Goal: Connect with others: Connect with others

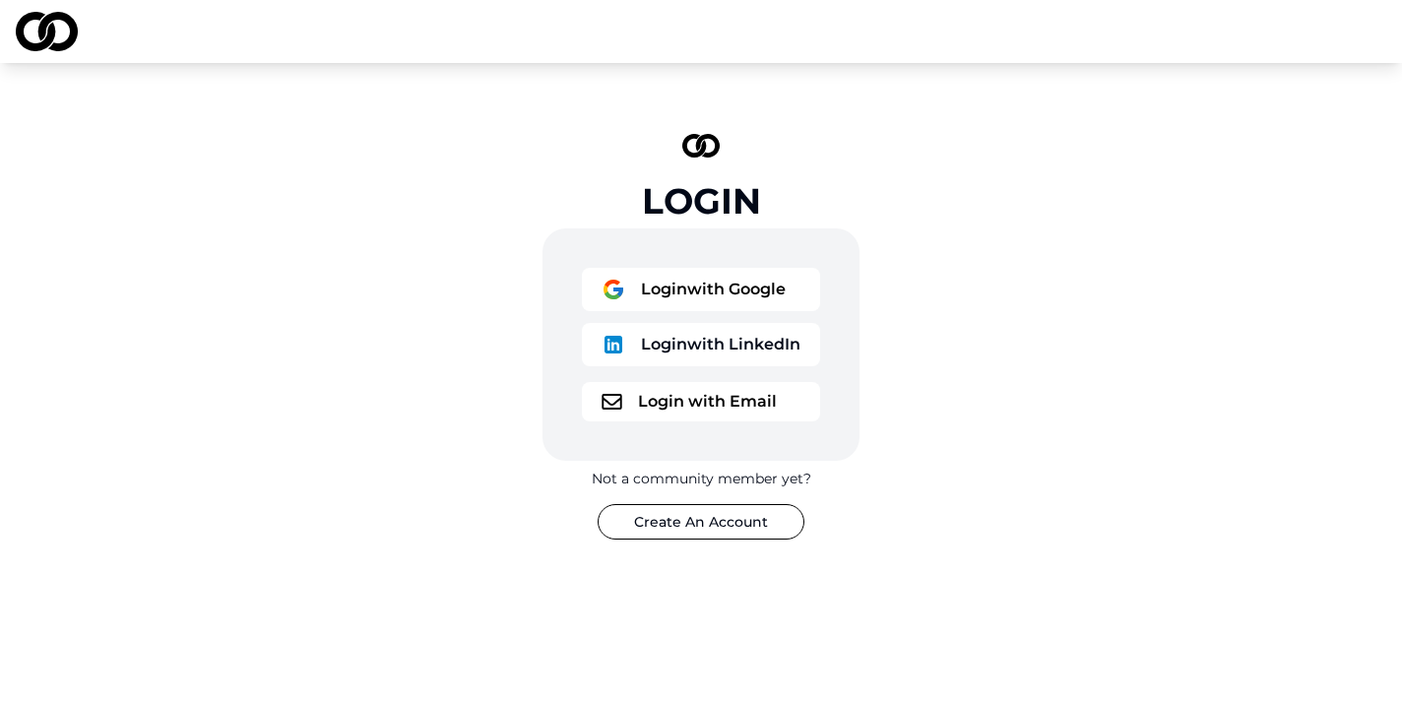
click at [689, 343] on button "Login with LinkedIn" at bounding box center [701, 344] width 238 height 43
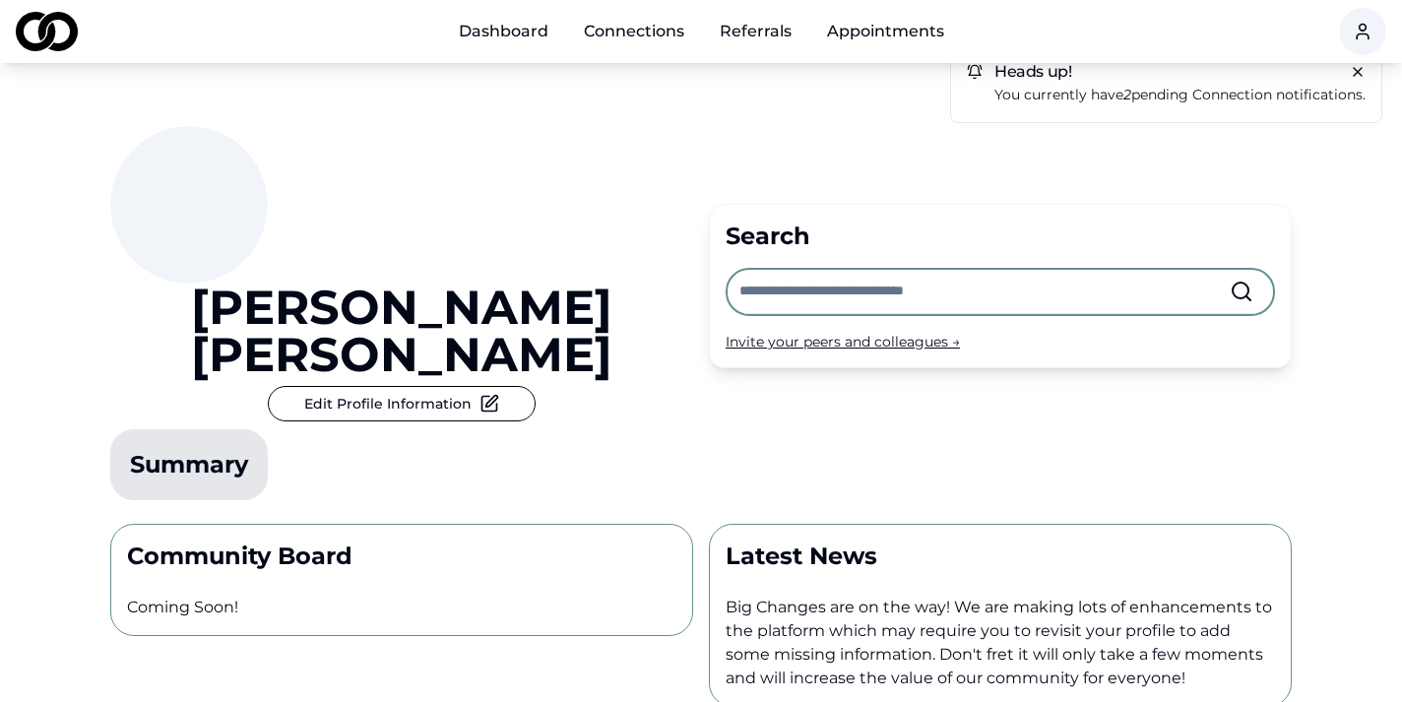
click at [1125, 105] on div "Heads up! You currently have 2 pending connection notifications." at bounding box center [1166, 85] width 432 height 76
click at [1125, 92] on em "2" at bounding box center [1128, 95] width 8 height 18
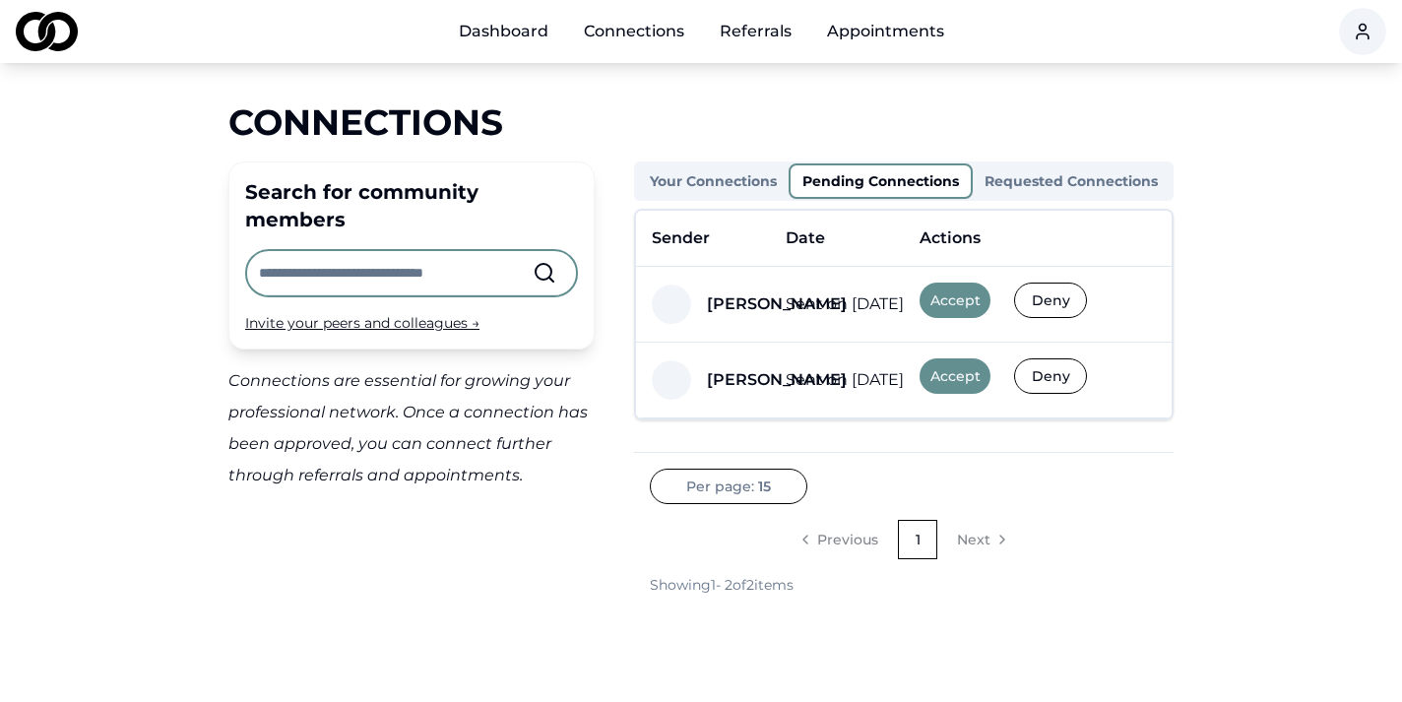
click at [971, 294] on button "Accept" at bounding box center [955, 300] width 71 height 35
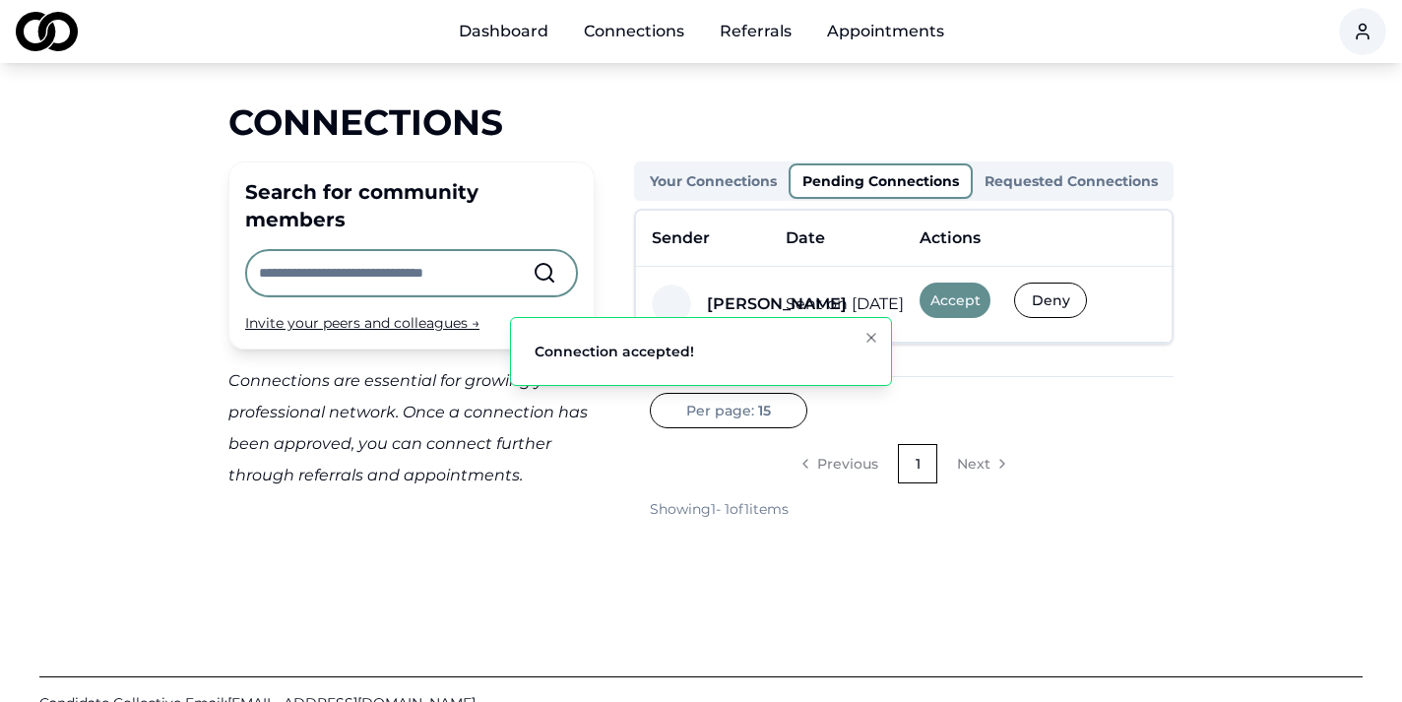
click at [971, 294] on button "Accept" at bounding box center [955, 300] width 71 height 35
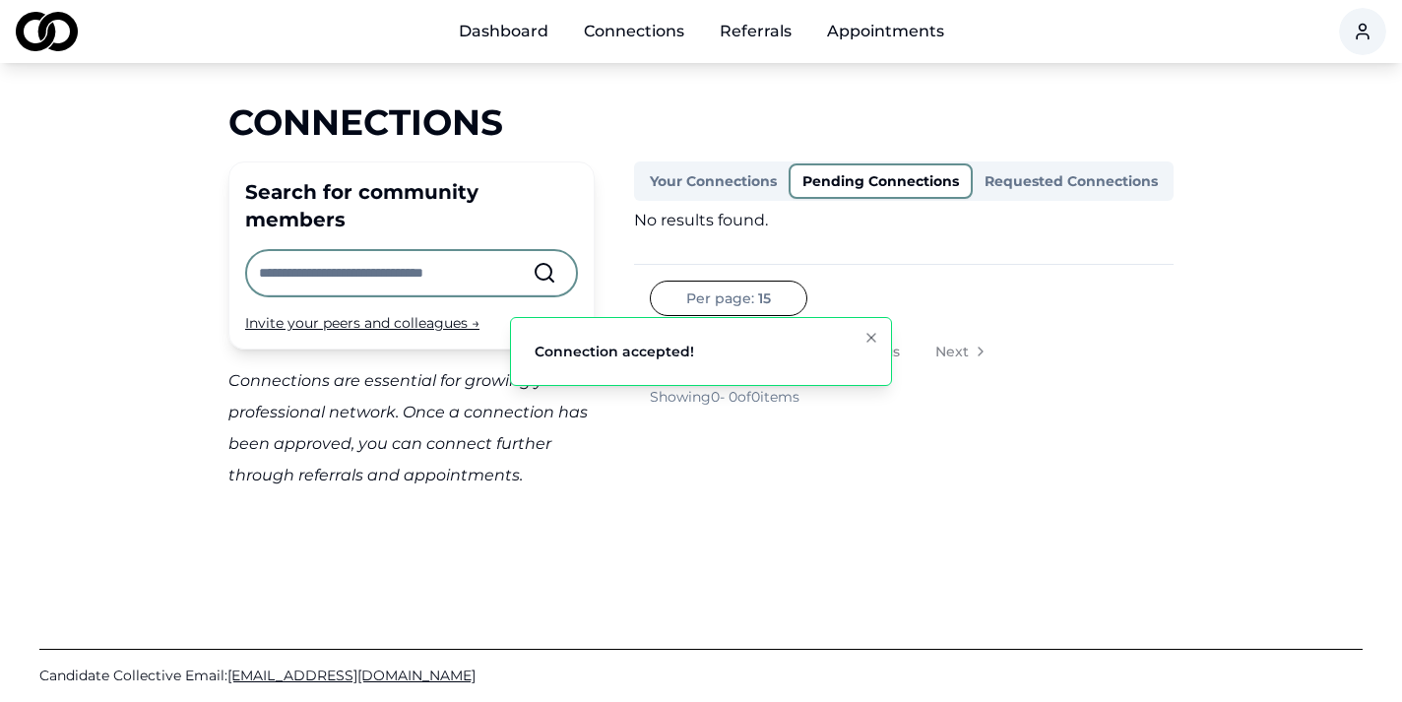
click at [875, 337] on icon "Notifications (F8)" at bounding box center [872, 338] width 16 height 16
